Goal: Find specific page/section: Find specific page/section

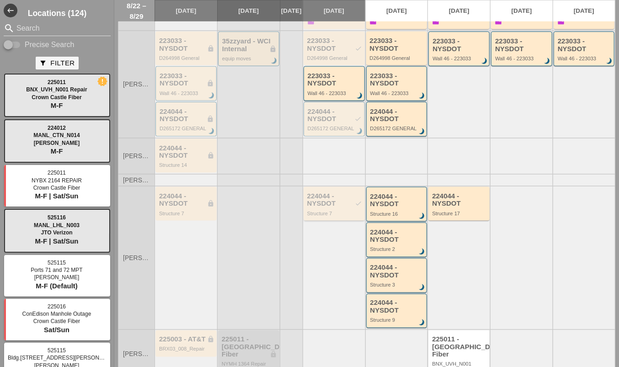
scroll to position [483, 0]
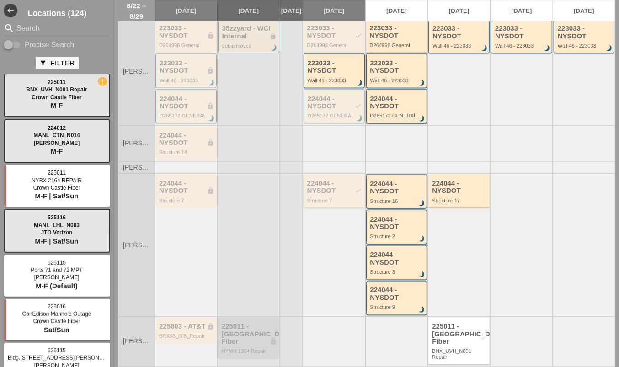
click at [327, 180] on div "224044 - NYSDOT check" at bounding box center [334, 187] width 55 height 15
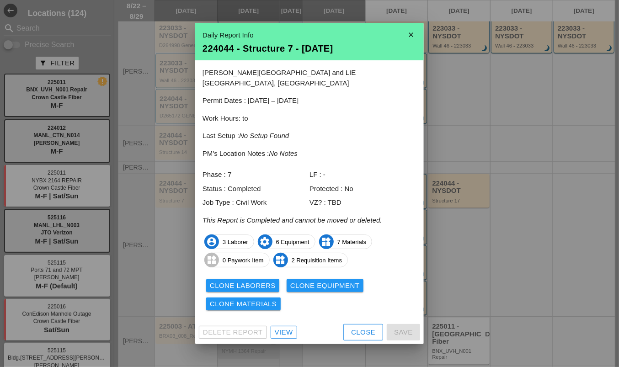
click at [276, 336] on div "Delete Report View Close Save" at bounding box center [309, 333] width 229 height 24
click at [276, 333] on link "View" at bounding box center [284, 332] width 27 height 13
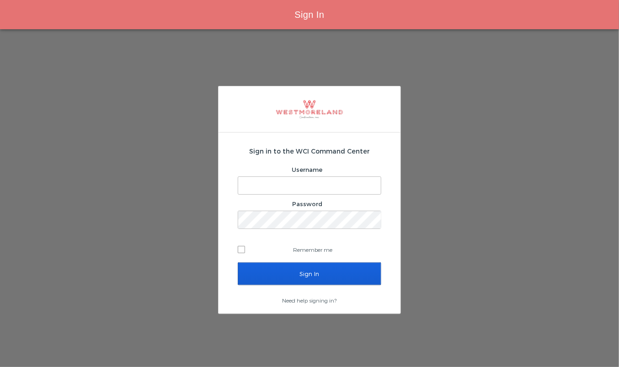
type input "areynoso@westmoreland.nyc"
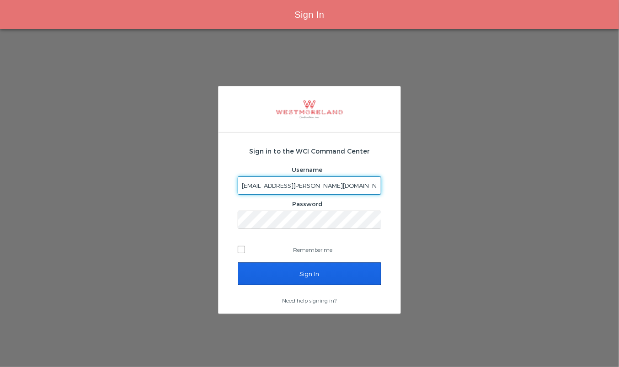
click at [288, 277] on input "Sign In" at bounding box center [310, 274] width 144 height 23
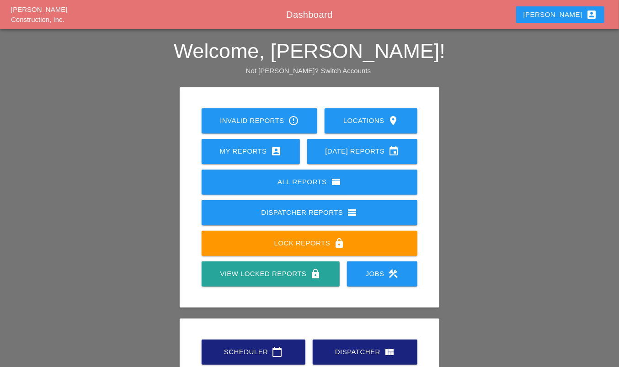
click at [234, 339] on div "Scheduler calendar_today Dispatcher view_quilt Print Fiber Locations calendar_t…" at bounding box center [310, 367] width 224 height 61
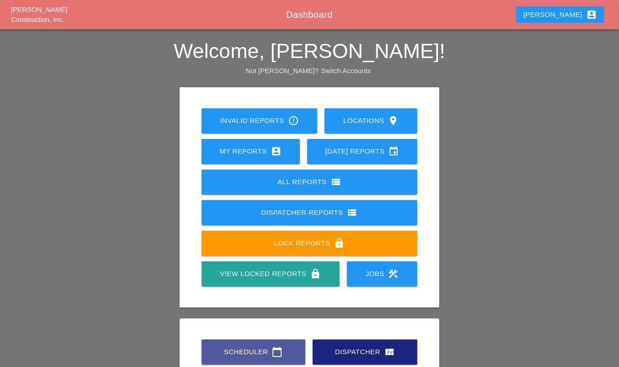
click at [237, 349] on div "Scheduler calendar_today" at bounding box center [253, 352] width 75 height 11
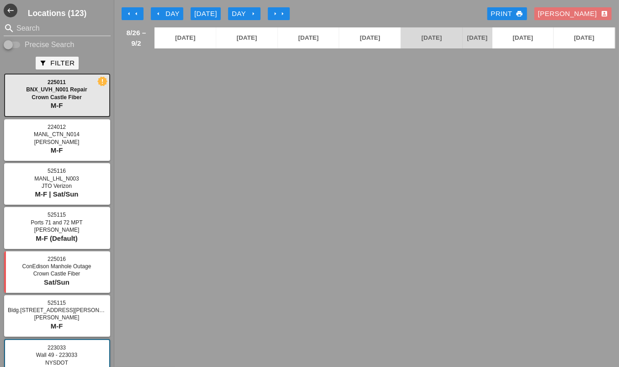
click at [155, 7] on button "arrow_left Day" at bounding box center [167, 13] width 32 height 13
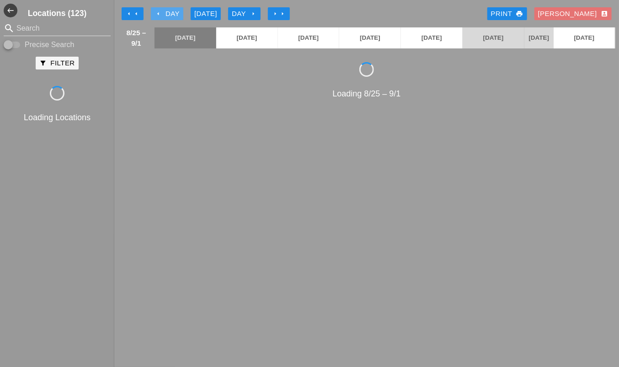
click at [156, 8] on button "arrow_left Day" at bounding box center [167, 13] width 32 height 13
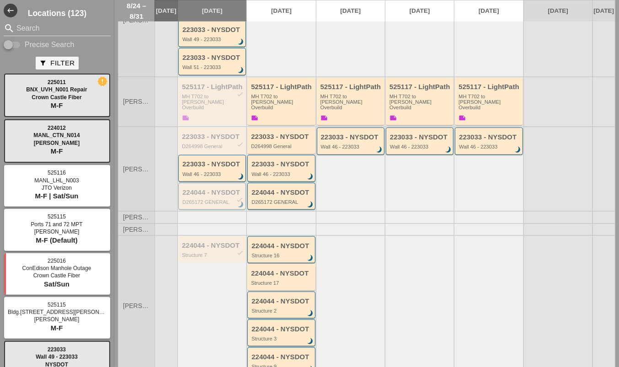
scroll to position [268, 0]
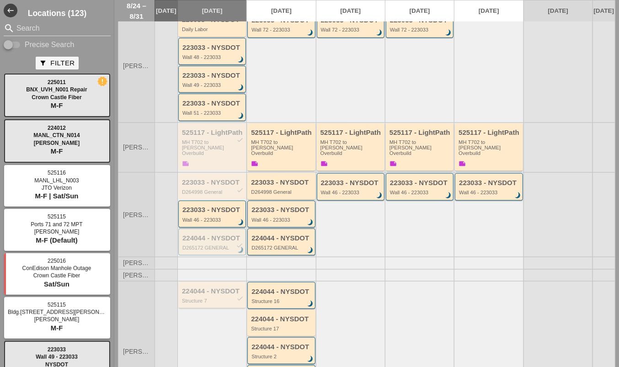
click at [214, 282] on div "224044 - NYSDOT check Structure 7" at bounding box center [212, 295] width 68 height 26
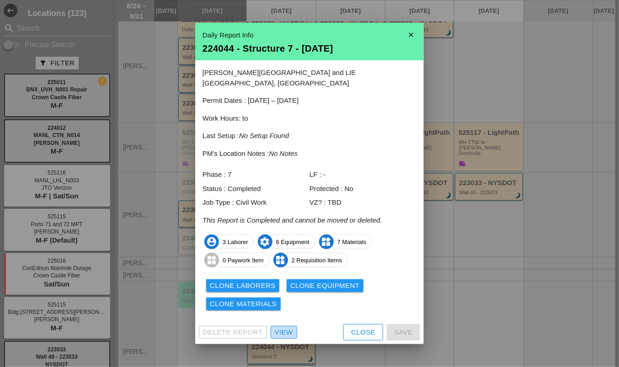
click at [287, 330] on div "View" at bounding box center [284, 333] width 18 height 11
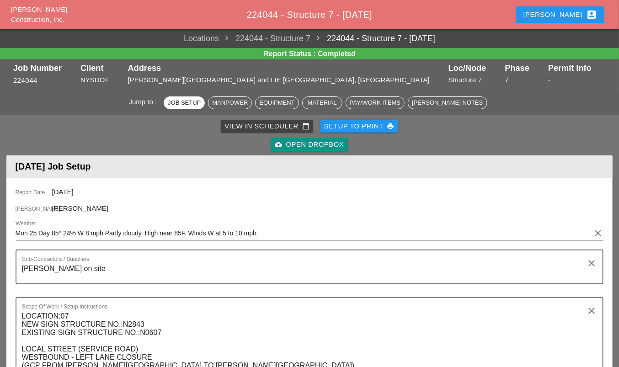
click at [313, 145] on div "cloud_upload Open Dropbox" at bounding box center [309, 145] width 69 height 11
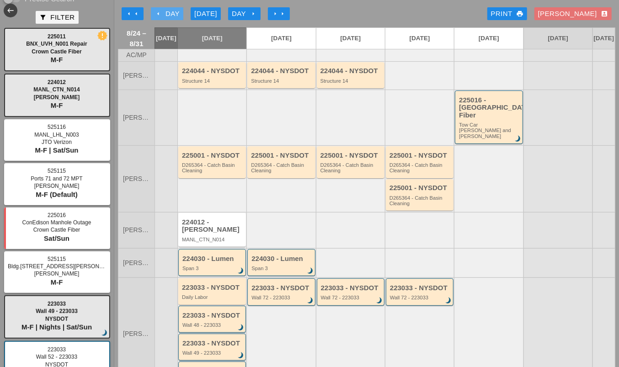
click at [154, 13] on button "arrow_left Day" at bounding box center [167, 13] width 32 height 13
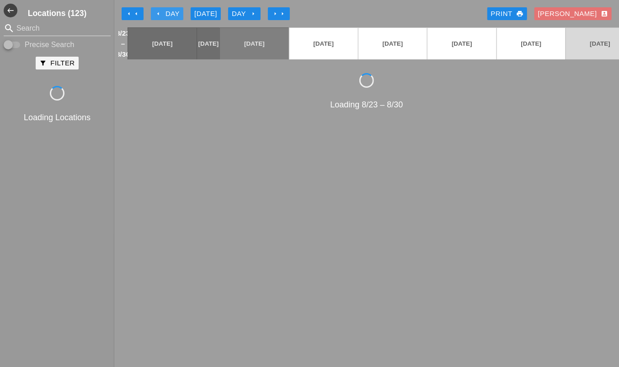
click at [154, 13] on button "arrow_left Day" at bounding box center [167, 13] width 32 height 13
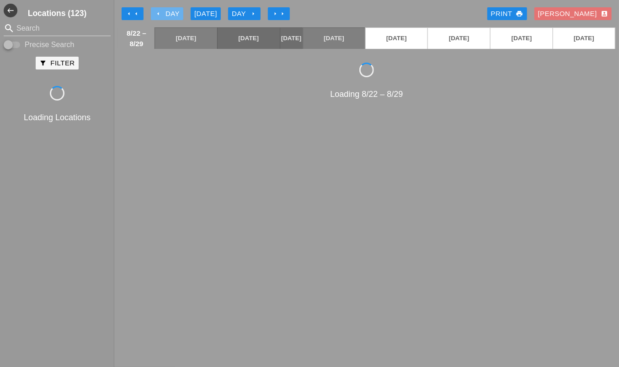
click at [154, 13] on button "arrow_left Day" at bounding box center [167, 13] width 32 height 13
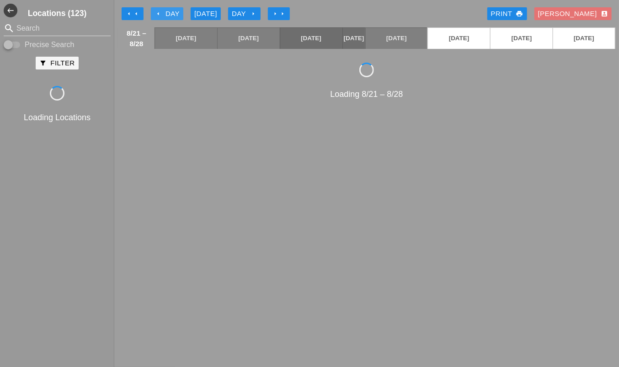
click at [154, 13] on button "arrow_left Day" at bounding box center [167, 13] width 32 height 13
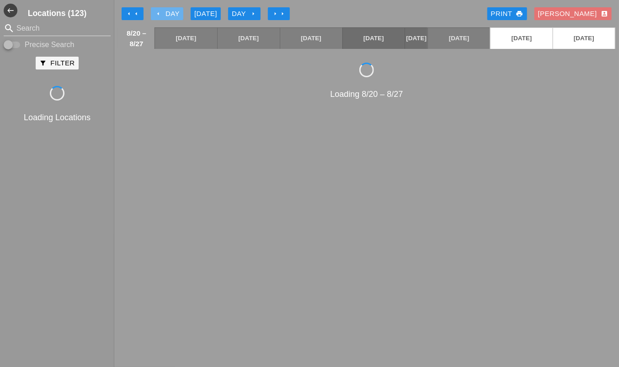
click at [154, 13] on button "arrow_left Day" at bounding box center [167, 13] width 32 height 13
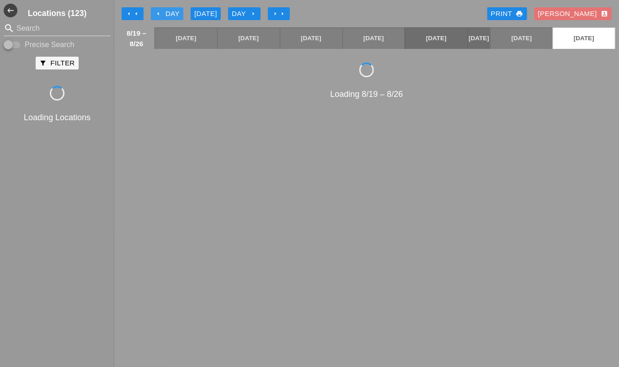
click at [154, 14] on button "arrow_left Day" at bounding box center [167, 13] width 32 height 13
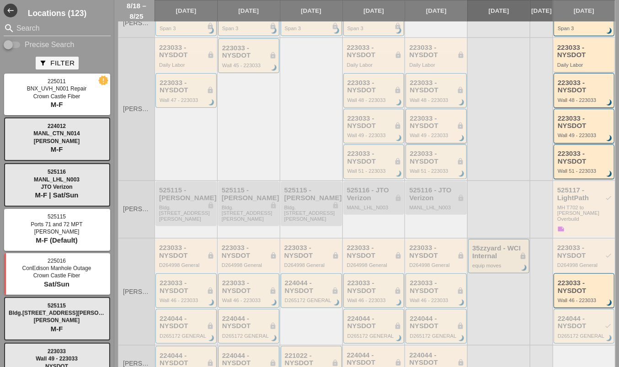
scroll to position [229, 0]
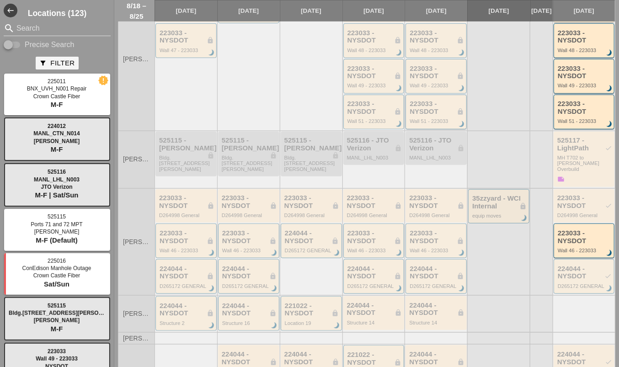
click at [438, 124] on div "Wall 51 - 223033" at bounding box center [437, 120] width 54 height 5
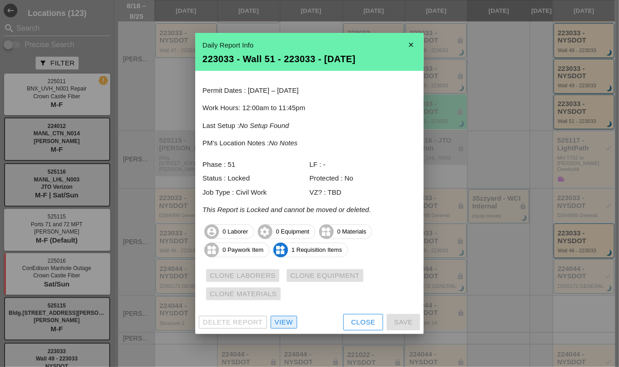
click at [280, 318] on div "View" at bounding box center [284, 323] width 18 height 11
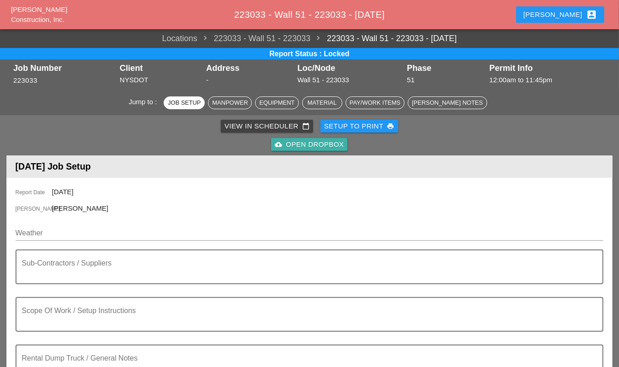
click at [329, 146] on div "cloud_upload Open Dropbox" at bounding box center [309, 145] width 69 height 11
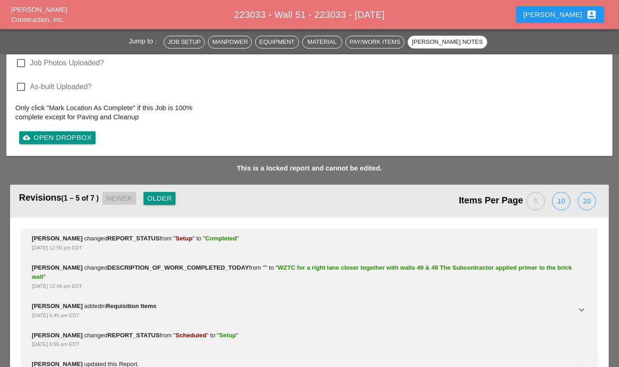
scroll to position [1221, 0]
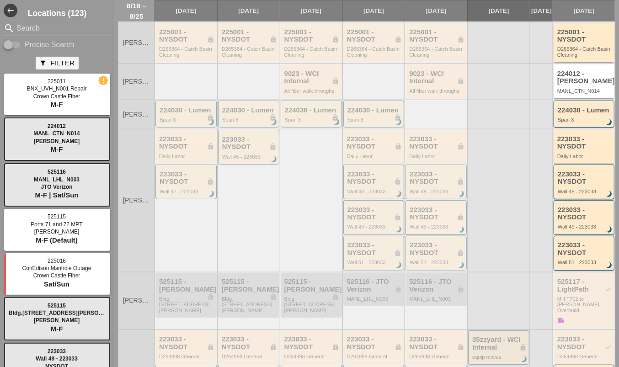
scroll to position [67, 0]
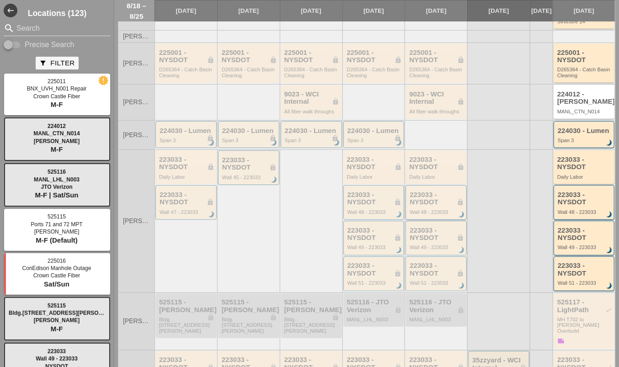
click at [435, 212] on div "223033 - NYSDOT lock Wall 48 - 223033 brightness_3" at bounding box center [437, 203] width 54 height 24
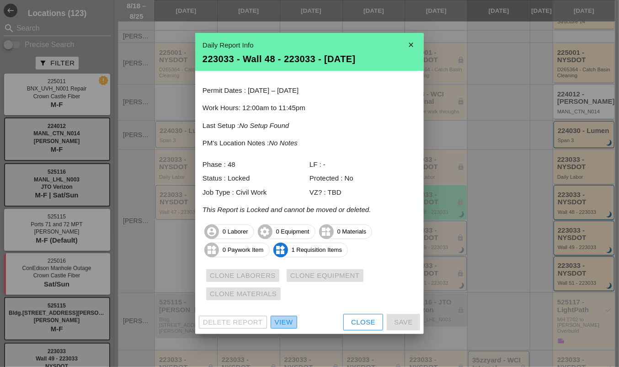
click at [286, 321] on div "View" at bounding box center [284, 323] width 18 height 11
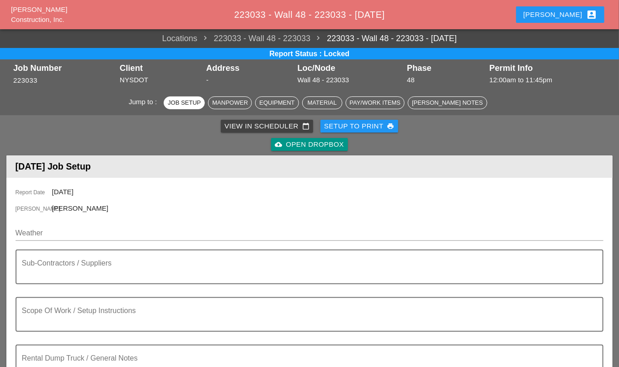
click at [319, 143] on div "cloud_upload Open Dropbox" at bounding box center [309, 145] width 69 height 11
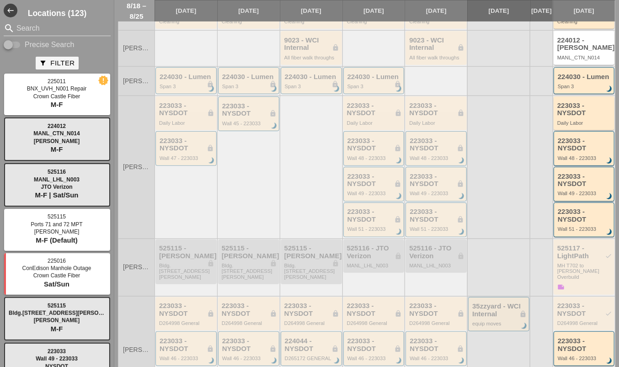
scroll to position [137, 0]
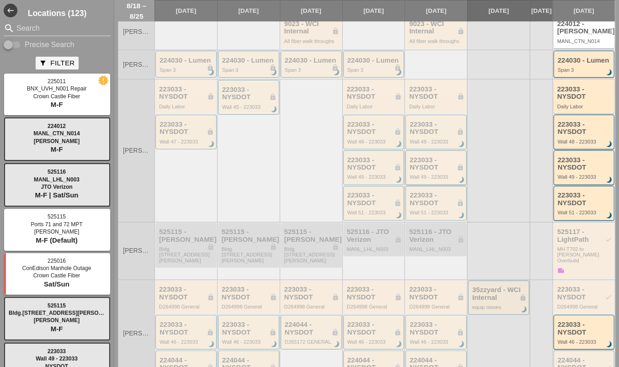
click at [439, 180] on div "Wall 49 - 223033" at bounding box center [437, 176] width 54 height 5
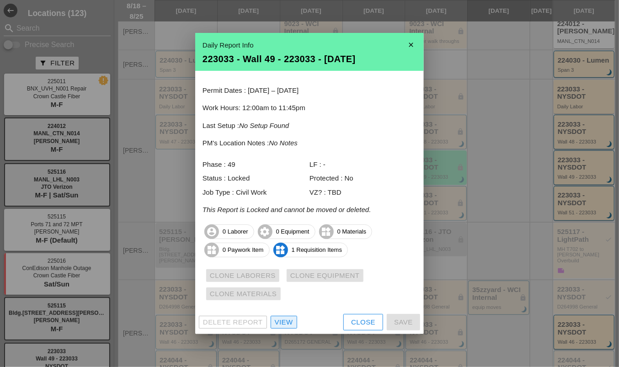
click at [296, 319] on link "View" at bounding box center [284, 322] width 27 height 13
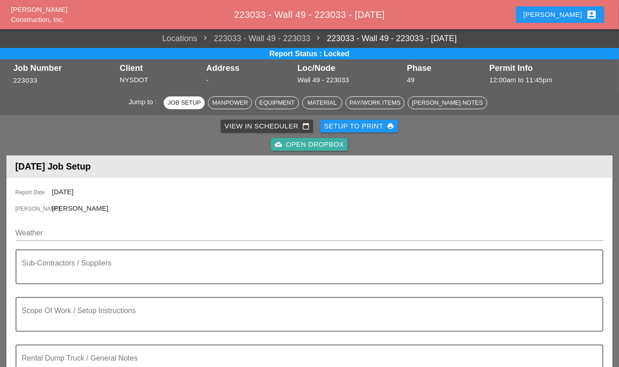
click at [319, 145] on div "cloud_upload Open Dropbox" at bounding box center [309, 145] width 69 height 11
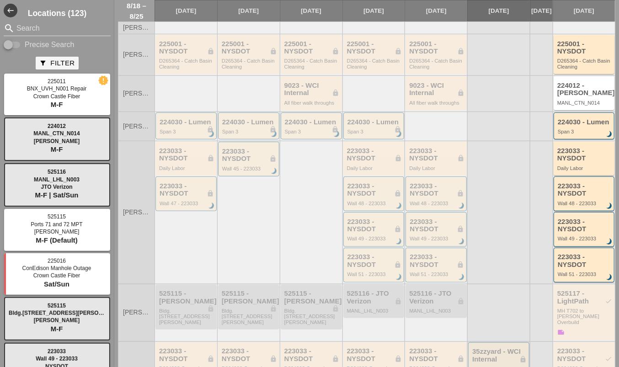
scroll to position [92, 0]
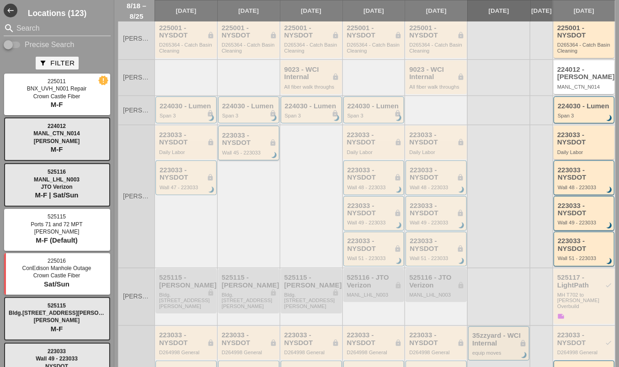
click at [245, 147] on div "223033 - NYSDOT lock" at bounding box center [249, 139] width 54 height 15
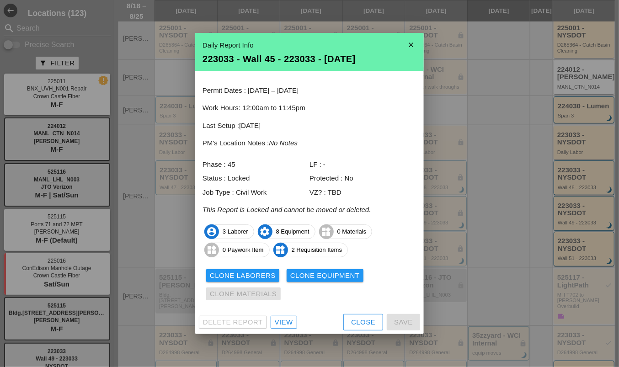
click at [289, 322] on div "View" at bounding box center [284, 323] width 18 height 11
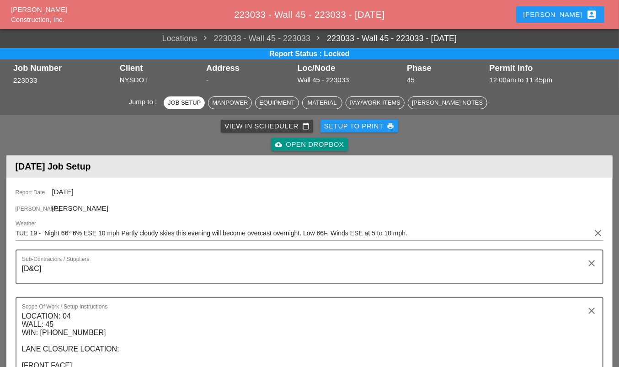
click at [302, 147] on div "cloud_upload Open Dropbox" at bounding box center [309, 145] width 69 height 11
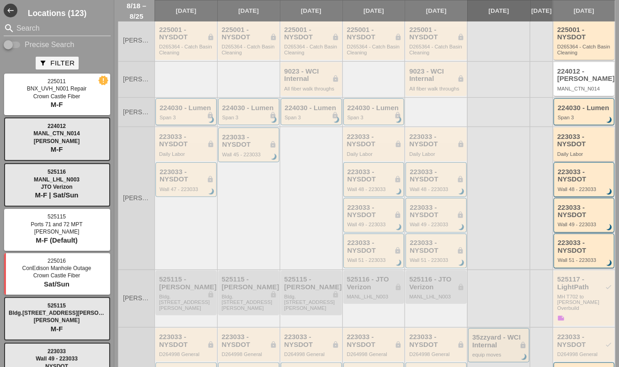
scroll to position [92, 0]
click at [195, 179] on div "223033 - NYSDOT lock" at bounding box center [187, 174] width 54 height 15
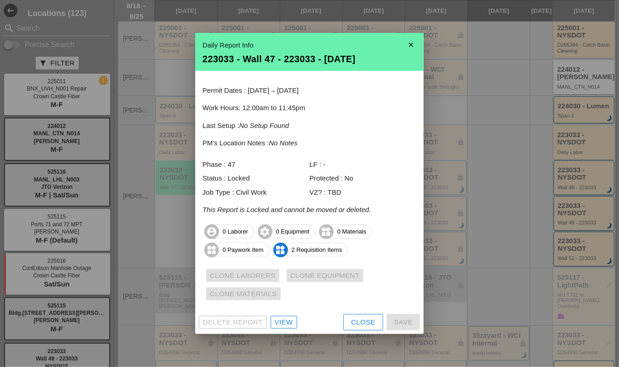
click at [277, 320] on div "View" at bounding box center [284, 323] width 18 height 11
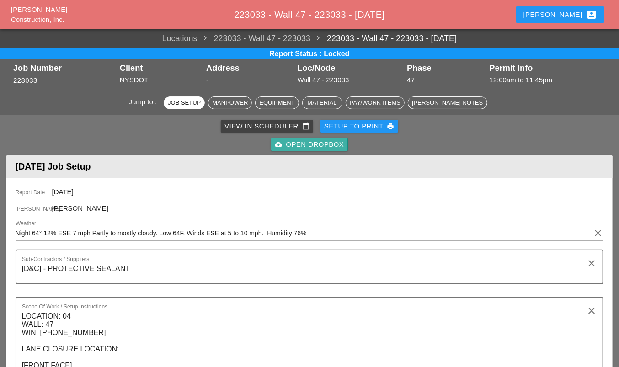
click at [316, 145] on div "cloud_upload Open Dropbox" at bounding box center [309, 145] width 69 height 11
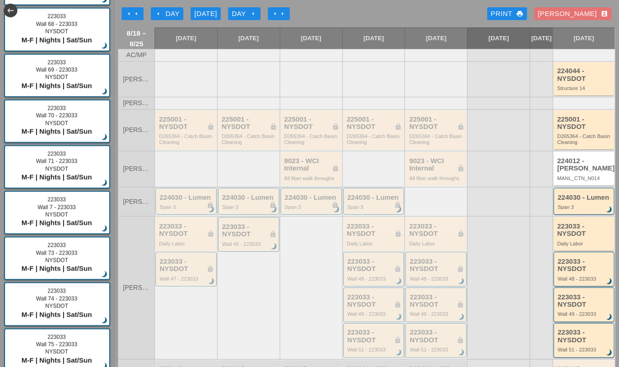
scroll to position [5275, 0]
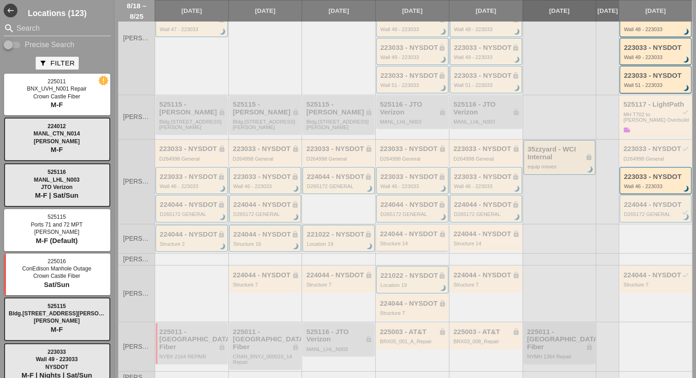
scroll to position [225, 0]
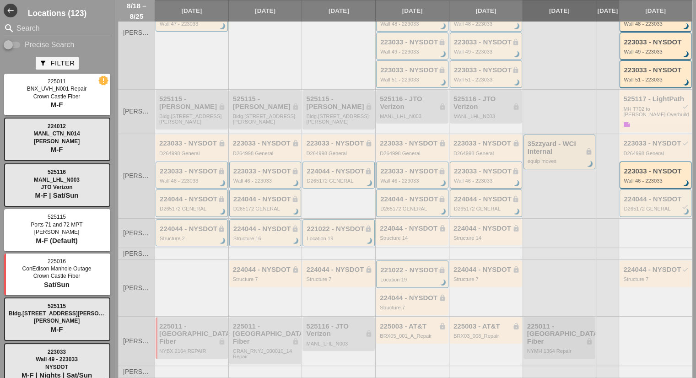
click at [454, 169] on div "223033 - NYSDOT lock" at bounding box center [486, 171] width 65 height 8
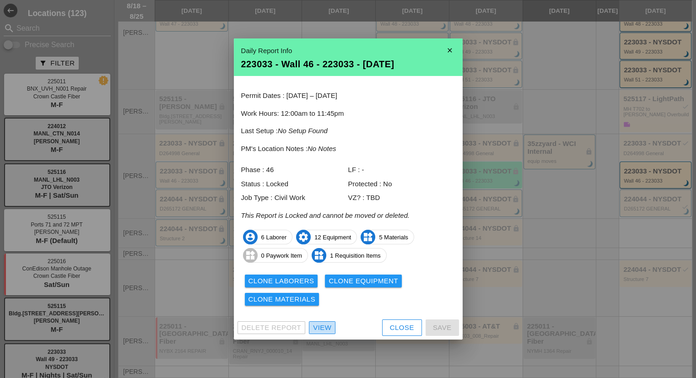
click at [334, 325] on link "View" at bounding box center [322, 327] width 27 height 13
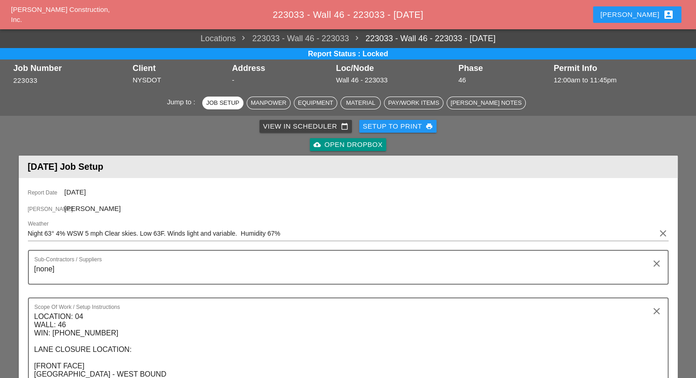
click at [346, 148] on div "cloud_upload Open Dropbox" at bounding box center [347, 145] width 69 height 11
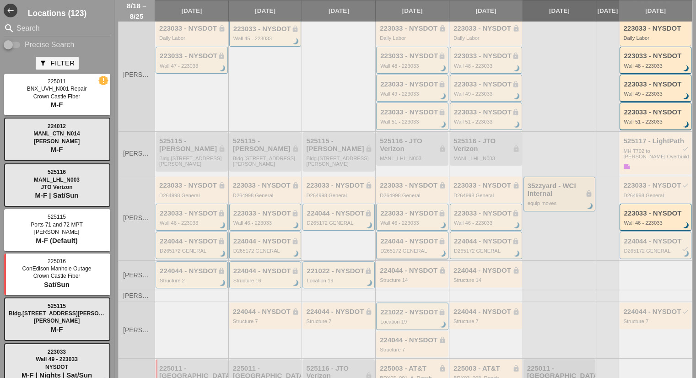
scroll to position [225, 0]
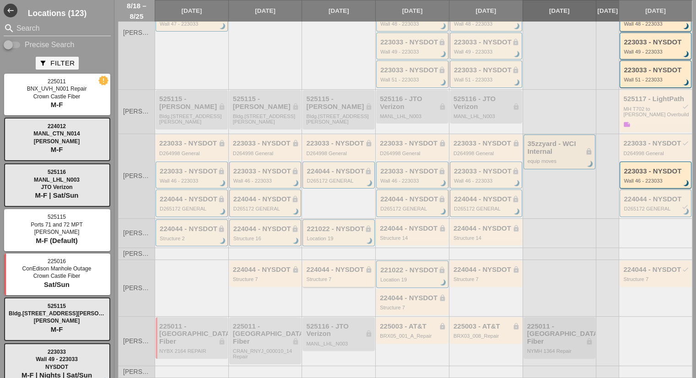
click at [330, 276] on div "Structure 7" at bounding box center [339, 278] width 66 height 5
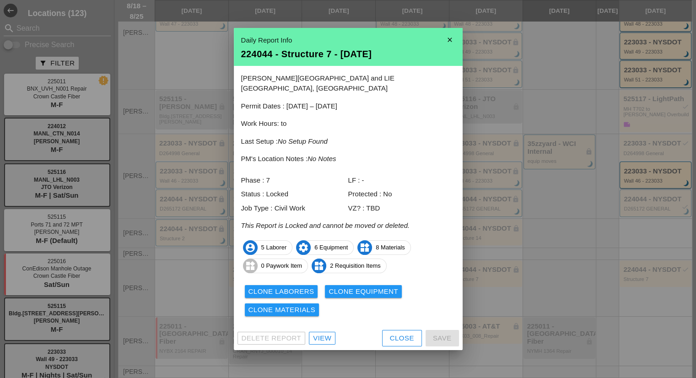
click at [326, 333] on div "View" at bounding box center [322, 338] width 18 height 11
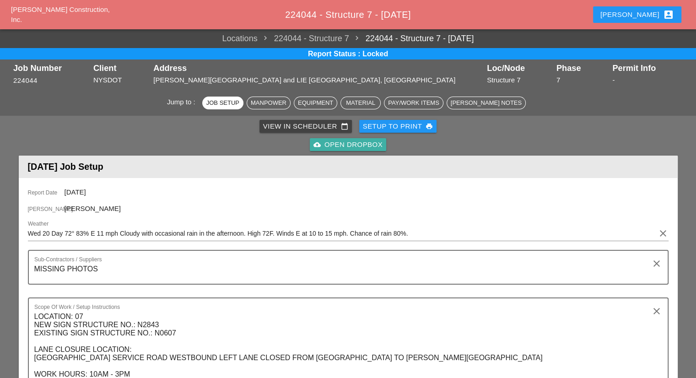
click at [340, 145] on div "cloud_upload Open Dropbox" at bounding box center [347, 145] width 69 height 11
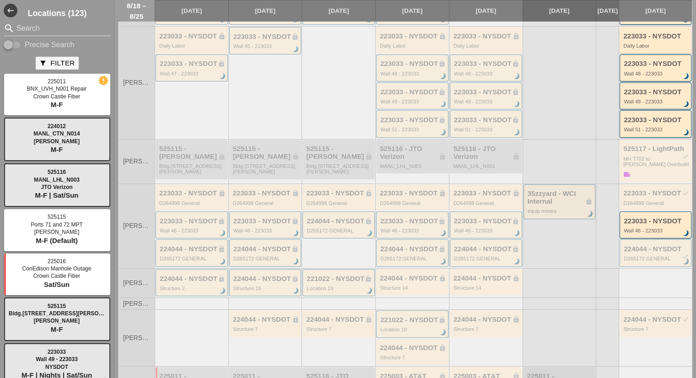
scroll to position [225, 0]
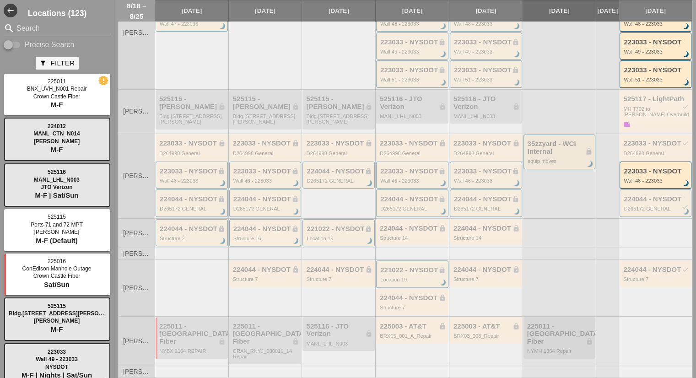
click at [246, 236] on div "Structure 16" at bounding box center [265, 238] width 65 height 5
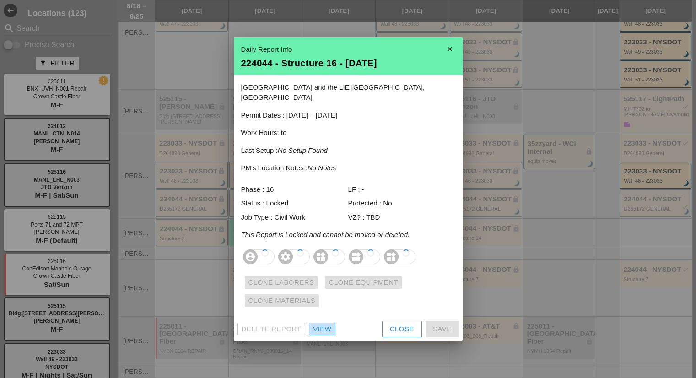
click at [322, 324] on div "View" at bounding box center [322, 329] width 18 height 11
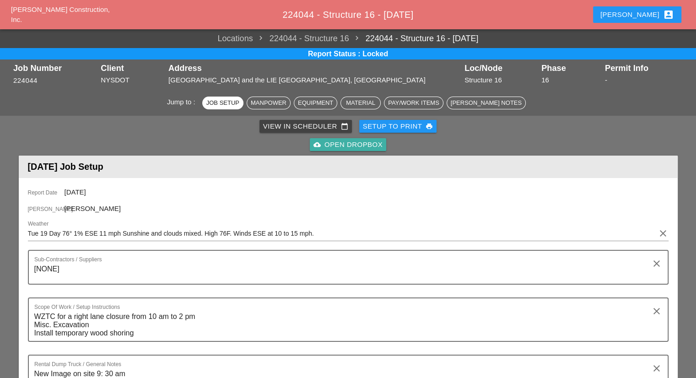
click at [339, 145] on div "cloud_upload Open Dropbox" at bounding box center [347, 145] width 69 height 11
